Goal: Information Seeking & Learning: Find specific fact

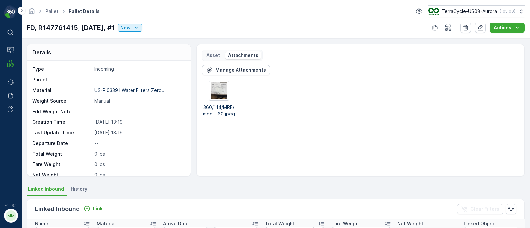
scroll to position [50, 0]
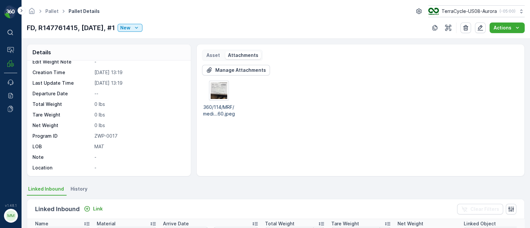
click at [302, 121] on div "Manage Attachments 360/114/MRF/medi...60.jpeg" at bounding box center [360, 118] width 317 height 106
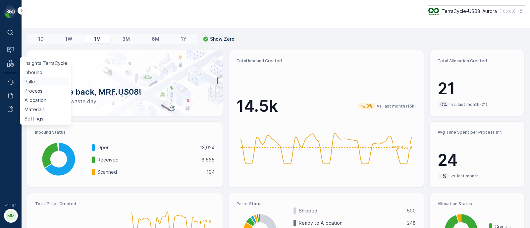
click at [37, 82] on link "Pallet" at bounding box center [46, 81] width 48 height 9
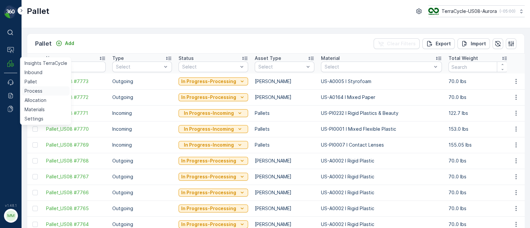
click at [33, 92] on p "Process" at bounding box center [34, 91] width 18 height 7
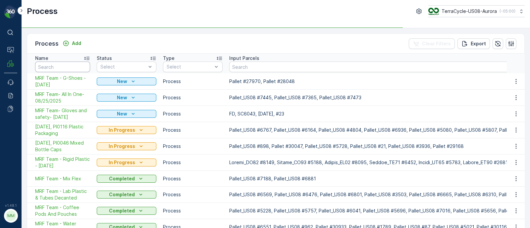
click at [67, 68] on input "text" at bounding box center [62, 67] width 55 height 11
type input "all in"
click at [61, 64] on input "all in on" at bounding box center [62, 67] width 55 height 11
type input "all in one"
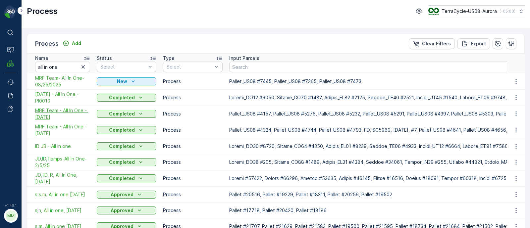
click at [47, 116] on span "MRF Team - All In One - [DATE]" at bounding box center [62, 113] width 55 height 13
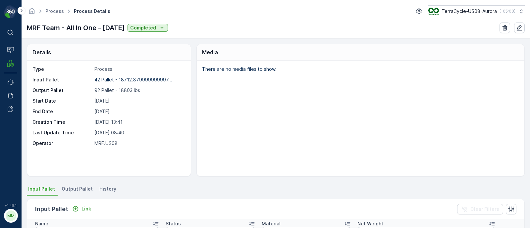
click at [71, 183] on div "Details Type Process Input Pallet 42 Pallet - 18712.879999999997... Output Pall…" at bounding box center [276, 134] width 509 height 190
click at [72, 190] on span "Output Pallet" at bounding box center [77, 189] width 31 height 7
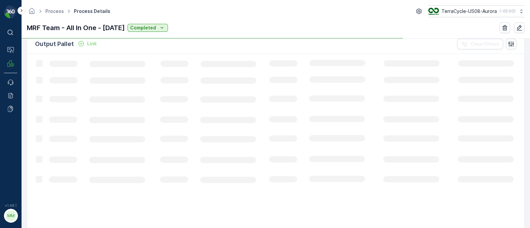
scroll to position [165, 0]
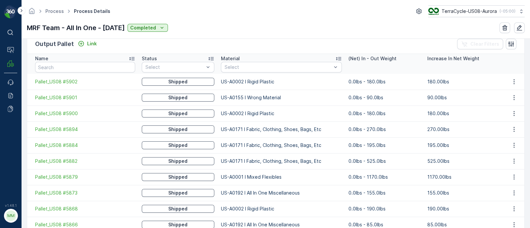
click at [335, 56] on icon at bounding box center [338, 58] width 7 height 7
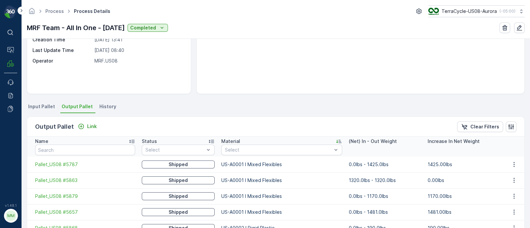
scroll to position [165, 0]
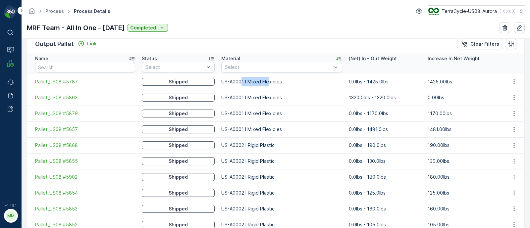
drag, startPoint x: 232, startPoint y: 80, endPoint x: 261, endPoint y: 80, distance: 28.2
click at [261, 80] on td "US-A0001 I Mixed Flexibles" at bounding box center [281, 82] width 127 height 16
drag, startPoint x: 419, startPoint y: 93, endPoint x: 451, endPoint y: 99, distance: 32.4
click at [451, 99] on tr "Pallet_US08 #5863 Shipped US-A0001 I Mixed Flexibles 1320.0lbs - 1320.0lbs 0.00…" at bounding box center [275, 98] width 497 height 16
drag, startPoint x: 232, startPoint y: 94, endPoint x: 279, endPoint y: 97, distance: 47.5
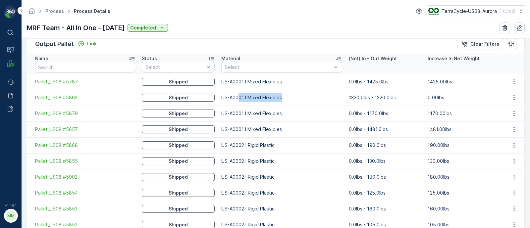
click at [279, 97] on td "US-A0001 I Mixed Flexibles" at bounding box center [281, 98] width 127 height 16
drag, startPoint x: 242, startPoint y: 112, endPoint x: 277, endPoint y: 112, distance: 34.8
click at [277, 112] on td "US-A0001 I Mixed Flexibles" at bounding box center [281, 114] width 127 height 16
drag, startPoint x: 257, startPoint y: 124, endPoint x: 320, endPoint y: 132, distance: 63.7
click at [320, 132] on td "US-A0001 I Mixed Flexibles" at bounding box center [281, 130] width 127 height 16
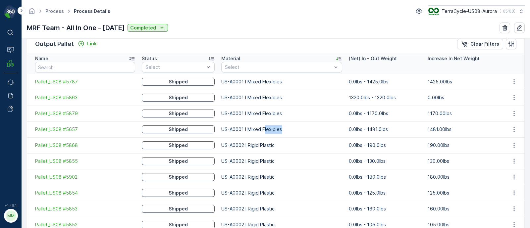
click at [307, 131] on td "US-A0001 I Mixed Flexibles" at bounding box center [281, 130] width 127 height 16
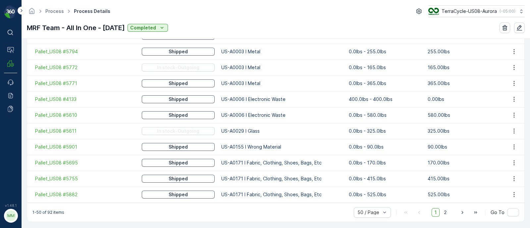
scroll to position [834, 0]
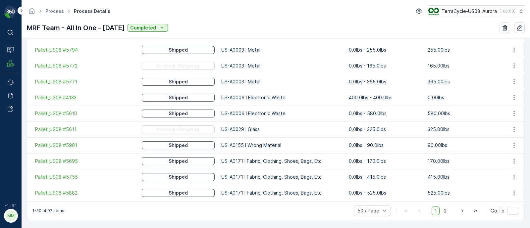
click at [245, 148] on td "US-A0155 I Wrong Material" at bounding box center [281, 146] width 127 height 16
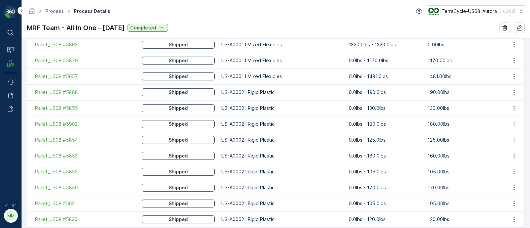
scroll to position [129, 0]
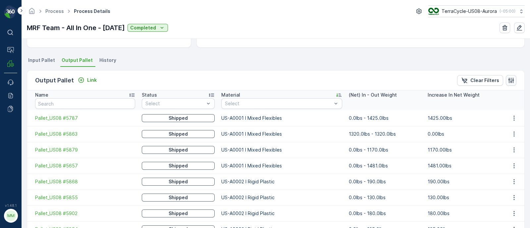
click at [511, 75] on button "button" at bounding box center [511, 80] width 11 height 11
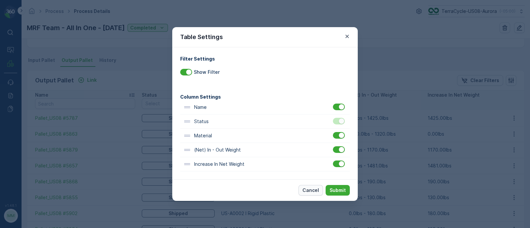
click at [310, 191] on p "Cancel" at bounding box center [311, 190] width 17 height 7
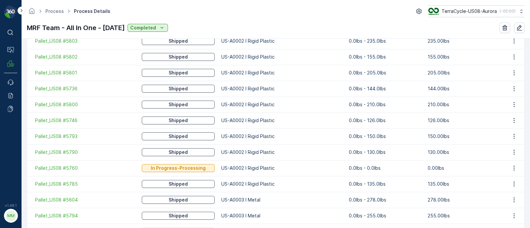
scroll to position [834, 0]
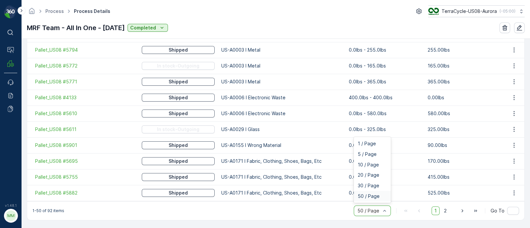
click at [367, 213] on div at bounding box center [369, 210] width 25 height 5
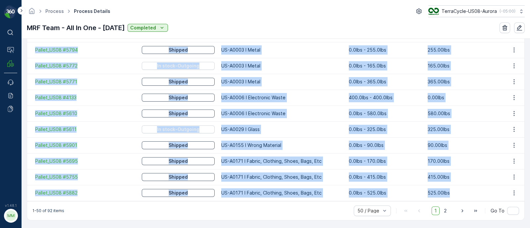
drag, startPoint x: 33, startPoint y: 197, endPoint x: 500, endPoint y: 196, distance: 467.0
copy tbody "Pallet_US08 #5787 Shipped US-A0001 I Mixed Flexibles 0.0lbs - 1425.0lbs 1425.00…"
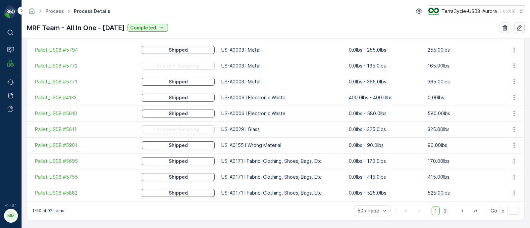
click at [446, 211] on span "2" at bounding box center [445, 211] width 9 height 9
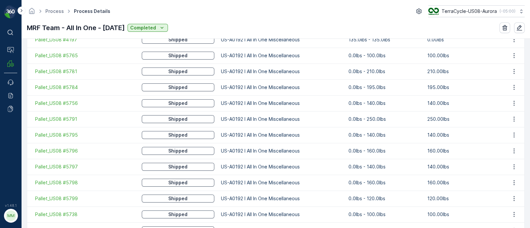
scroll to position [706, 0]
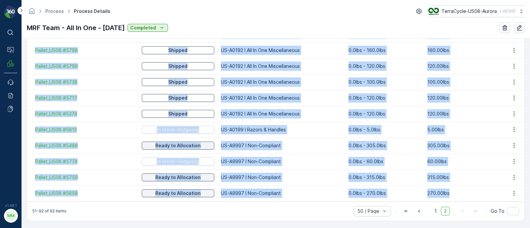
drag, startPoint x: 30, startPoint y: 79, endPoint x: 449, endPoint y: 192, distance: 433.8
copy tbody "Pallet_US08 #5754 Shipped US-A0171 I Fabric, Clothing, Shoes, Bags, Etc 0.0lbs …"
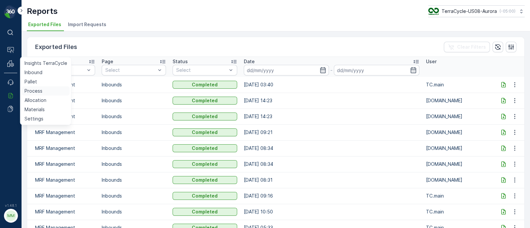
click at [34, 89] on p "Process" at bounding box center [34, 91] width 18 height 7
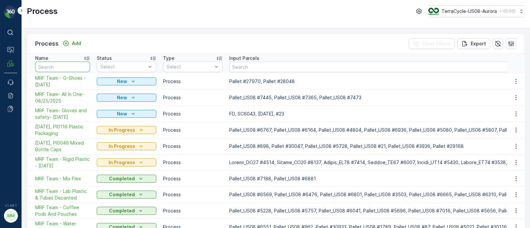
click at [61, 64] on input "text" at bounding box center [62, 67] width 55 height 11
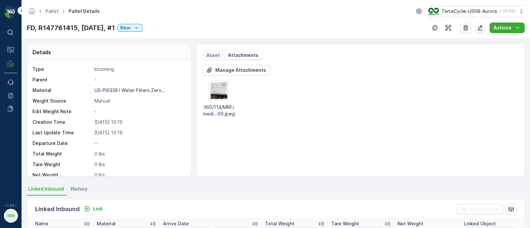
scroll to position [50, 0]
